Goal: Navigation & Orientation: Find specific page/section

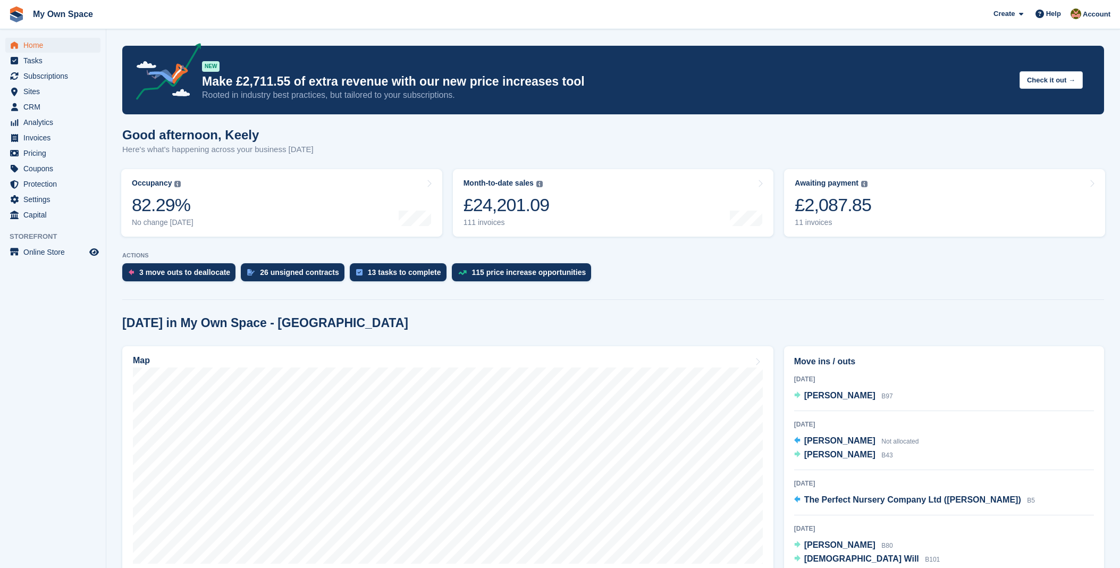
scroll to position [59, 0]
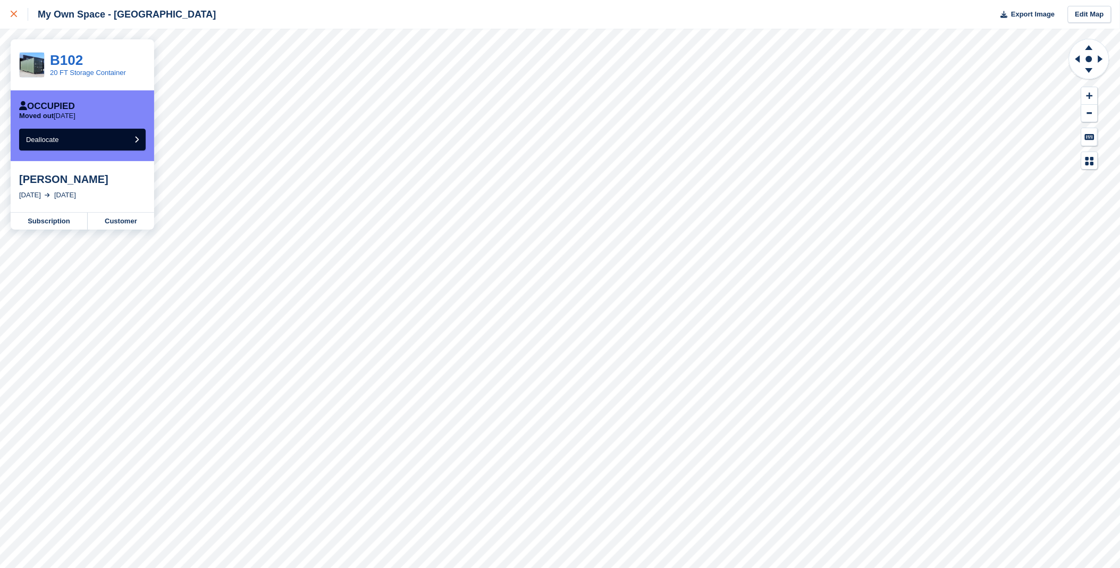
click at [14, 16] on icon at bounding box center [14, 14] width 6 height 6
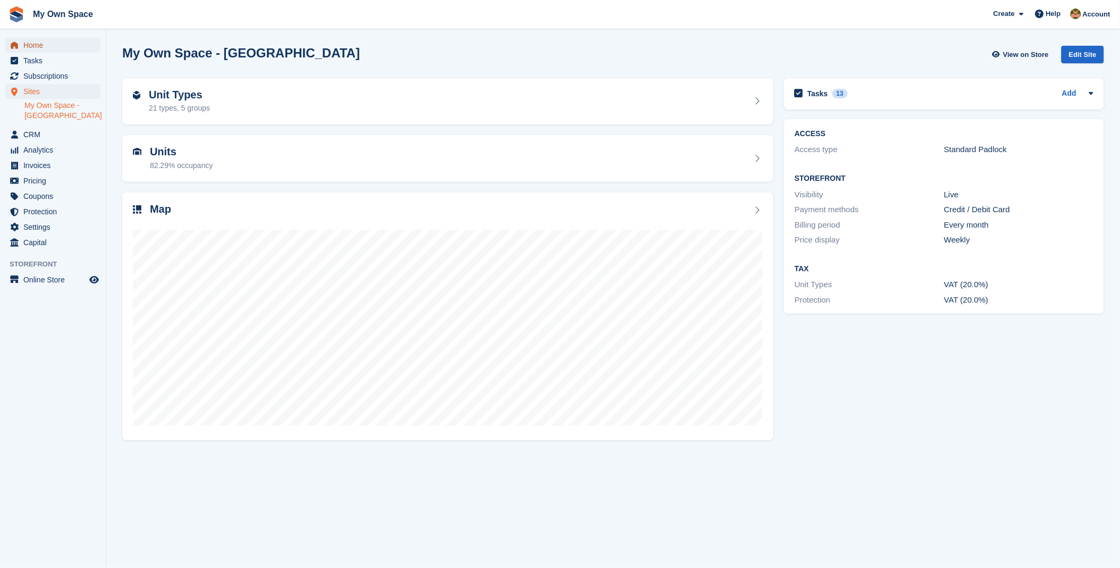
click at [35, 43] on span "Home" at bounding box center [55, 45] width 64 height 15
